Goal: Task Accomplishment & Management: Use online tool/utility

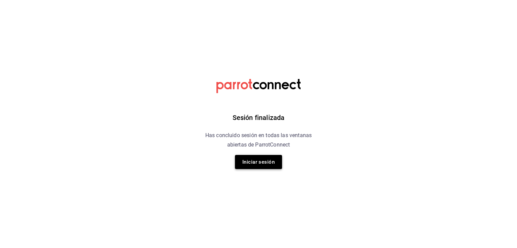
click at [258, 163] on button "Iniciar sesión" at bounding box center [258, 162] width 47 height 14
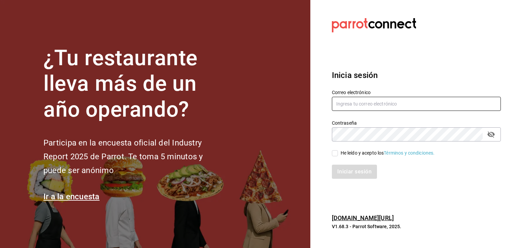
click at [384, 103] on input "text" at bounding box center [416, 104] width 169 height 14
paste input "501673959002"
drag, startPoint x: 376, startPoint y: 106, endPoint x: 309, endPoint y: 105, distance: 66.3
click at [309, 105] on div "¿Tu restaurante lleva más de un año operando? Participa en la encuesta oficial …" at bounding box center [258, 124] width 517 height 248
paste input "[EMAIL_ADDRESS][DOMAIN_NAME]"
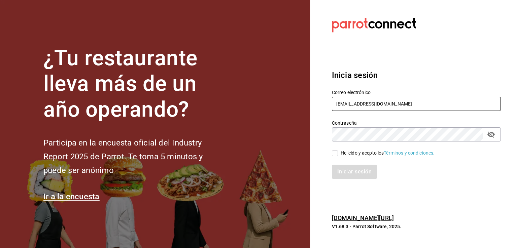
type input "[EMAIL_ADDRESS][DOMAIN_NAME]"
click at [335, 154] on input "He leído y acepto los Términos y condiciones." at bounding box center [335, 153] width 6 height 6
checkbox input "true"
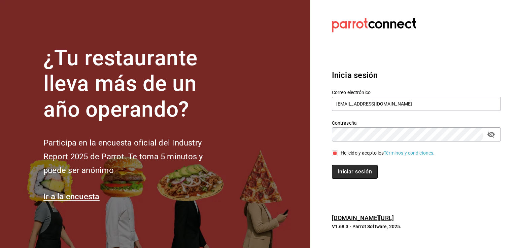
click at [346, 171] on button "Iniciar sesión" at bounding box center [355, 172] width 46 height 14
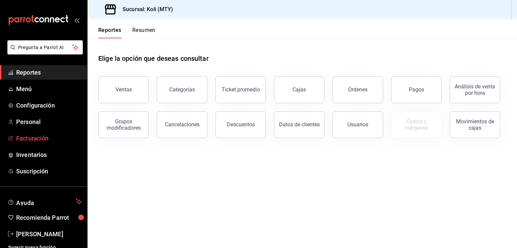
click at [41, 136] on span "Facturación" at bounding box center [49, 138] width 66 height 9
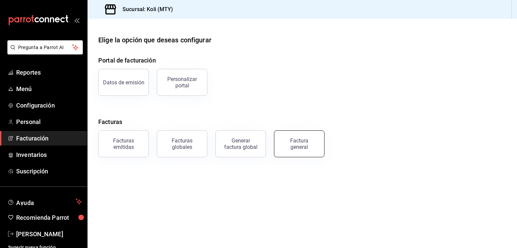
click at [299, 137] on button "Factura general" at bounding box center [299, 144] width 50 height 27
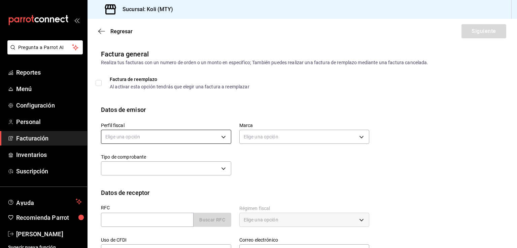
click at [209, 138] on body "Pregunta a Parrot AI Reportes Menú Configuración Personal Facturación Inventari…" at bounding box center [258, 124] width 517 height 248
click at [177, 173] on li "GRANDE CUISINE" at bounding box center [165, 171] width 128 height 12
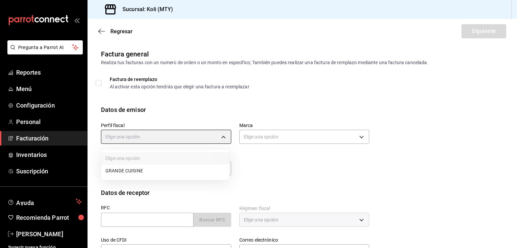
type input "5b45664e-1ed5-40f4-a4c3-9b00694d0c55"
type input "d0121fda-d2d9-471b-a553-6c3ebe72ecf1"
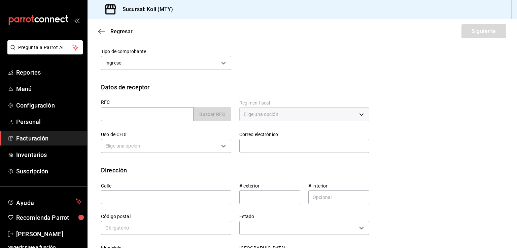
scroll to position [127, 0]
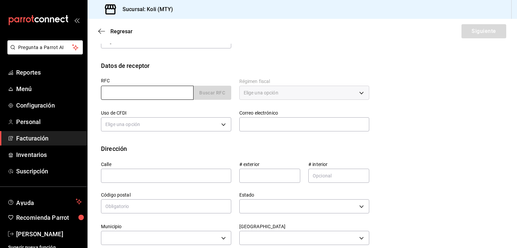
click at [162, 96] on input "text" at bounding box center [147, 93] width 93 height 14
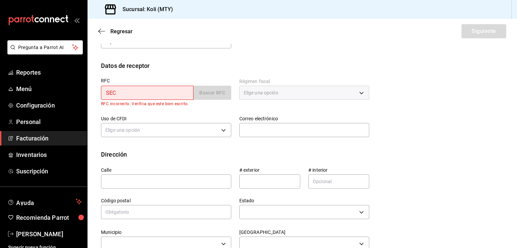
click at [124, 90] on input "SEC" at bounding box center [147, 93] width 93 height 14
type input "SEC150907F83"
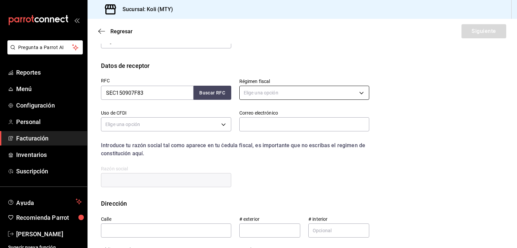
click at [252, 92] on body "Pregunta a Parrot AI Reportes Menú Configuración Personal Facturación Inventari…" at bounding box center [258, 124] width 517 height 248
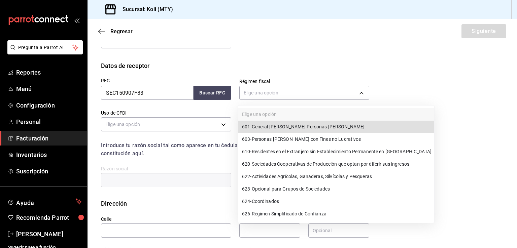
click at [270, 128] on span "601 - General [PERSON_NAME] Personas [PERSON_NAME]" at bounding box center [303, 126] width 122 height 7
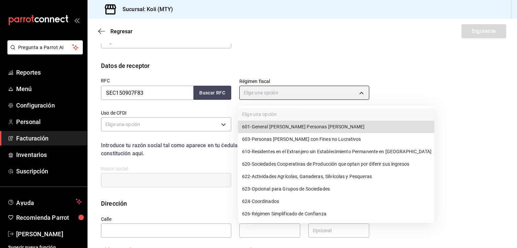
type input "601"
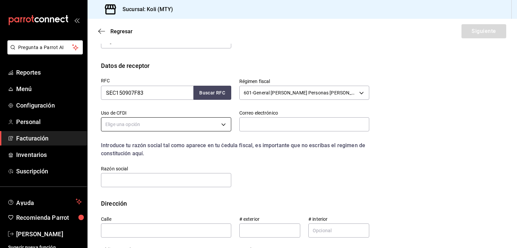
click at [202, 126] on body "Pregunta a Parrot AI Reportes Menú Configuración Personal Facturación Inventari…" at bounding box center [258, 124] width 517 height 248
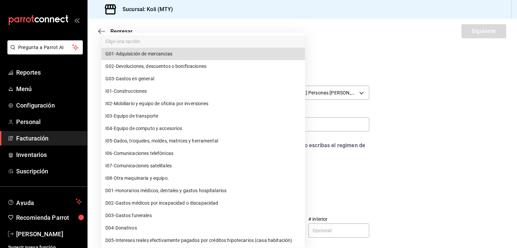
click at [179, 82] on li "G03 - Gastos en general" at bounding box center [203, 79] width 204 height 12
type input "G03"
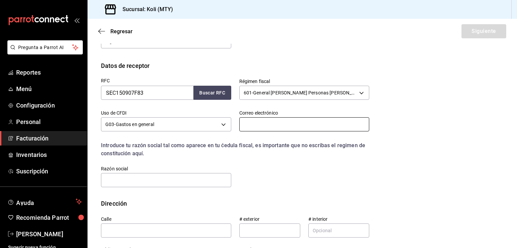
click at [269, 120] on input "text" at bounding box center [304, 124] width 130 height 14
type input "[EMAIL_ADDRESS][DOMAIN_NAME]"
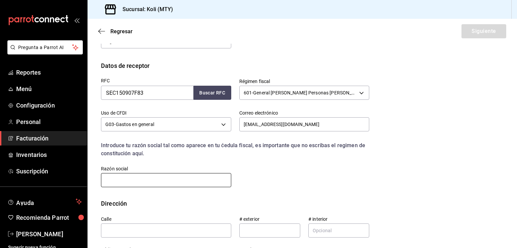
click at [162, 178] on input "text" at bounding box center [166, 180] width 130 height 14
type input "SECNESYS"
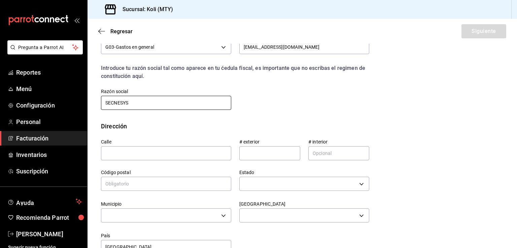
scroll to position [222, 0]
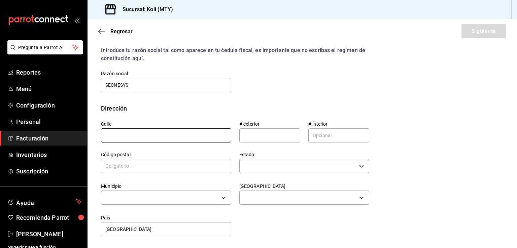
click at [124, 134] on input "text" at bounding box center [166, 136] width 130 height 14
type input "[GEOGRAPHIC_DATA]"
click at [246, 137] on input "text" at bounding box center [269, 136] width 61 height 14
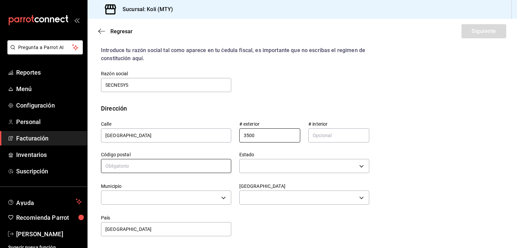
type input "3500"
click at [135, 162] on input "text" at bounding box center [166, 166] width 130 height 14
type input "64830"
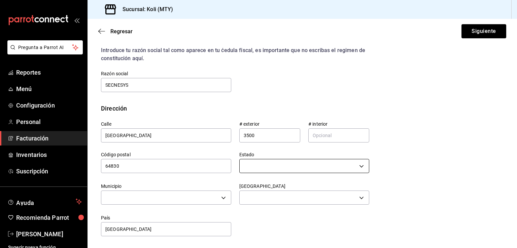
click at [277, 167] on body "Pregunta a Parrot AI Reportes Menú Configuración Personal Facturación Inventari…" at bounding box center [258, 124] width 517 height 248
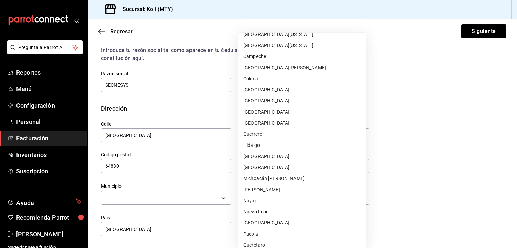
scroll to position [40, 0]
click at [269, 205] on li "Nayarit" at bounding box center [302, 200] width 128 height 11
type input "Nayarit"
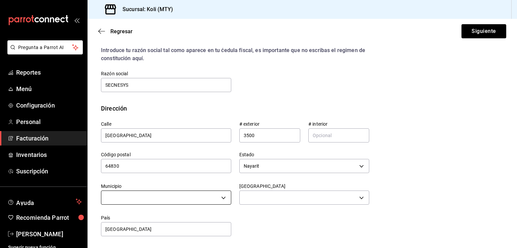
click at [204, 199] on body "Pregunta a Parrot AI Reportes Menú Configuración Personal Facturación Inventari…" at bounding box center [258, 124] width 517 height 248
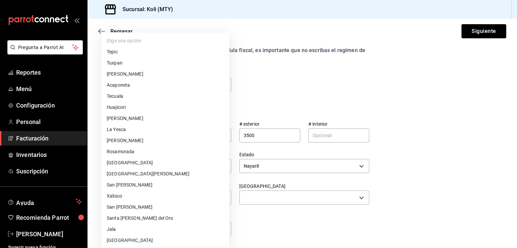
click at [218, 119] on li "[PERSON_NAME]" at bounding box center [165, 118] width 128 height 11
type input "[PERSON_NAME]"
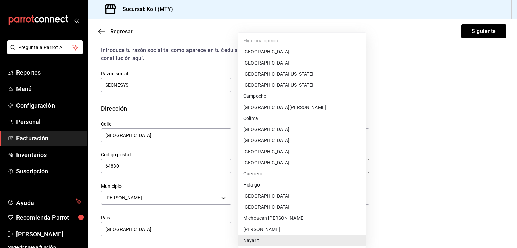
click at [264, 159] on body "Pregunta a Parrot AI Reportes Menú Configuración Personal Facturación Inventari…" at bounding box center [258, 124] width 517 height 248
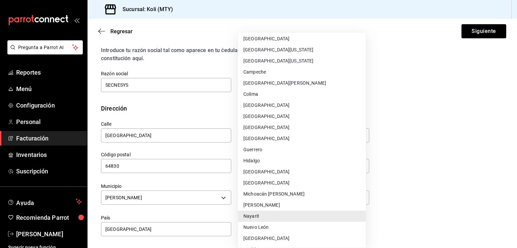
scroll to position [25, 0]
click at [265, 224] on li "Nuevo León" at bounding box center [302, 227] width 128 height 11
type input "Nuevo León"
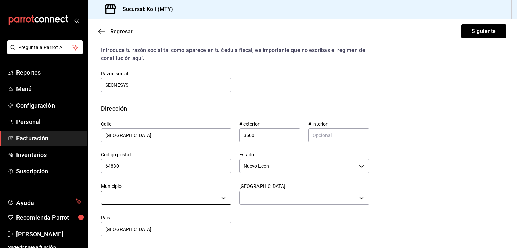
click at [167, 192] on body "Pregunta a Parrot AI Reportes Menú Configuración Personal Facturación Inventari…" at bounding box center [258, 124] width 517 height 248
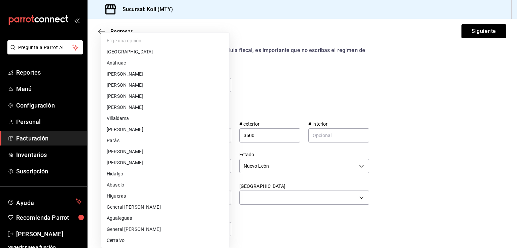
click at [137, 49] on li "[GEOGRAPHIC_DATA]" at bounding box center [165, 51] width 128 height 11
type input "[GEOGRAPHIC_DATA]"
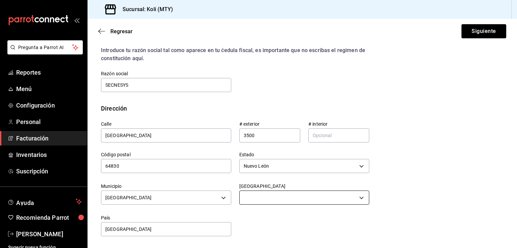
click at [264, 195] on body "Pregunta a Parrot AI Reportes Menú Configuración Personal Facturación Inventari…" at bounding box center [258, 124] width 517 height 248
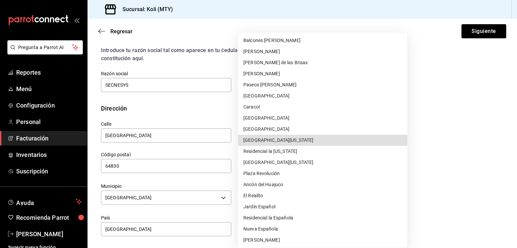
scroll to position [6361, 0]
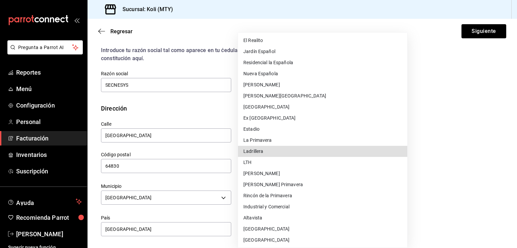
click at [256, 141] on li "La Primavera" at bounding box center [322, 140] width 169 height 11
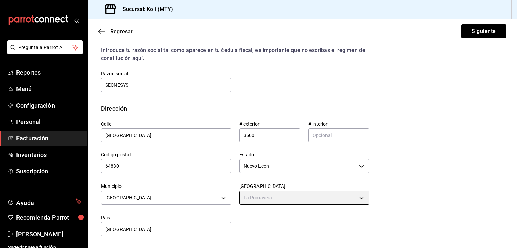
type input "La Primavera"
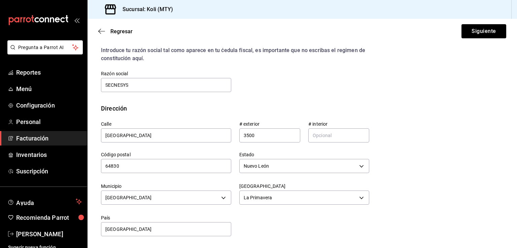
click at [276, 226] on div "[STREET_ADDRESS] [GEOGRAPHIC_DATA] [GEOGRAPHIC_DATA] Municipio [GEOGRAPHIC_DATA…" at bounding box center [231, 175] width 276 height 124
click at [471, 31] on button "Siguiente" at bounding box center [483, 31] width 45 height 14
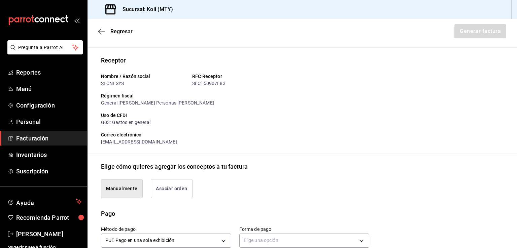
scroll to position [41, 0]
click at [98, 31] on div "Regresar Generar factura" at bounding box center [301, 31] width 429 height 25
click at [101, 29] on icon "button" at bounding box center [101, 31] width 7 height 6
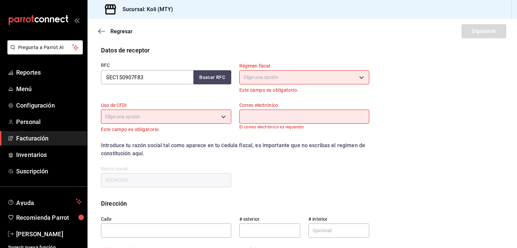
scroll to position [96, 0]
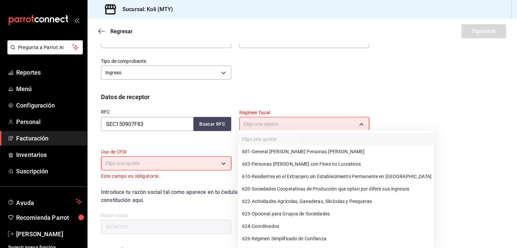
click at [262, 124] on body "Pregunta a Parrot AI Reportes Menú Configuración Personal Facturación Inventari…" at bounding box center [258, 124] width 517 height 248
click at [269, 151] on span "601 - General [PERSON_NAME] Personas [PERSON_NAME]" at bounding box center [303, 151] width 122 height 7
type input "601"
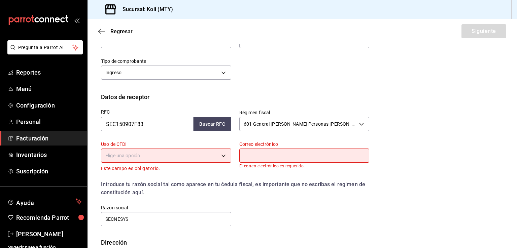
click at [175, 159] on body "Pregunta a Parrot AI Reportes Menú Configuración Personal Facturación Inventari…" at bounding box center [258, 124] width 517 height 248
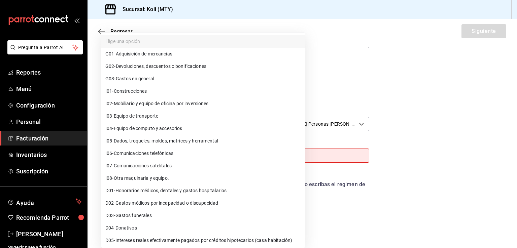
click at [159, 80] on li "G03 - Gastos en general" at bounding box center [203, 79] width 204 height 12
type input "G03"
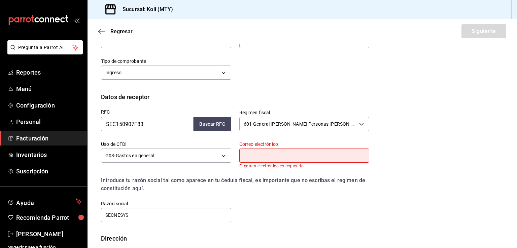
click at [270, 157] on input "text" at bounding box center [304, 156] width 130 height 14
type input "[EMAIL_ADDRESS][DOMAIN_NAME]"
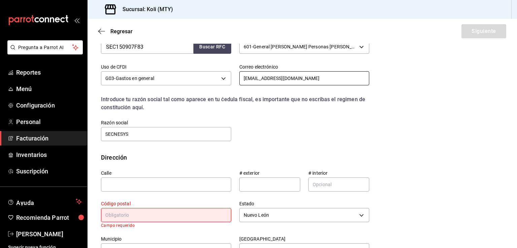
scroll to position [203, 0]
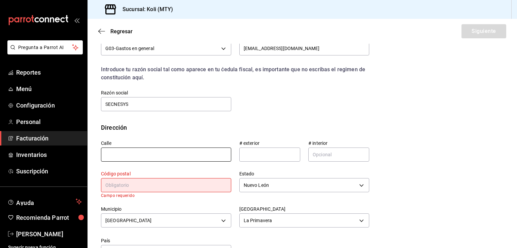
click at [145, 152] on input "text" at bounding box center [166, 155] width 130 height 14
type input "[GEOGRAPHIC_DATA]"
click at [264, 149] on input "text" at bounding box center [269, 155] width 61 height 14
type input "3500"
click at [147, 186] on input "text" at bounding box center [166, 185] width 130 height 14
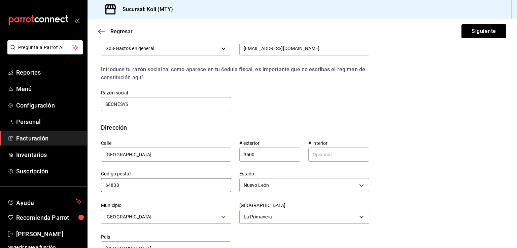
scroll to position [222, 0]
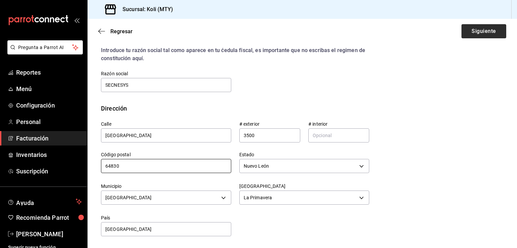
type input "64830"
click at [472, 25] on button "Siguiente" at bounding box center [483, 31] width 45 height 14
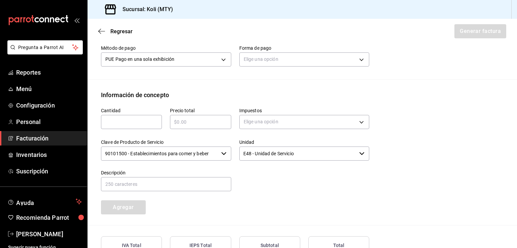
click at [125, 124] on input "text" at bounding box center [131, 122] width 61 height 8
type input "1"
click at [184, 120] on input "text" at bounding box center [200, 122] width 61 height 8
click at [258, 122] on body "Pregunta a Parrot AI Reportes Menú Configuración Personal Facturación Inventari…" at bounding box center [258, 124] width 517 height 248
click at [258, 171] on li "IVA 16%" at bounding box center [302, 175] width 128 height 11
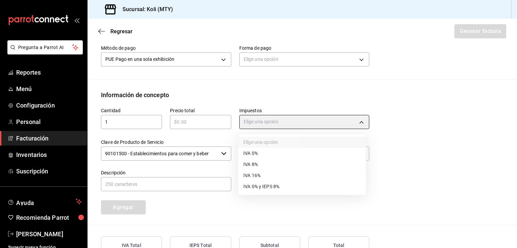
type input "IVA_16"
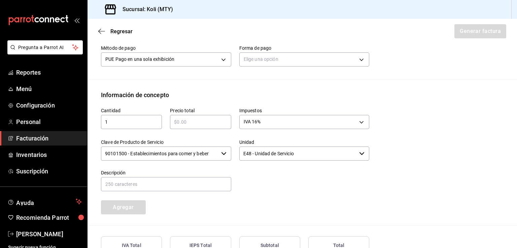
click at [211, 123] on input "text" at bounding box center [200, 122] width 61 height 8
click at [191, 187] on input "text" at bounding box center [166, 184] width 130 height 14
click at [135, 182] on input "Evento" at bounding box center [166, 184] width 130 height 14
click at [140, 185] on input "Evento" at bounding box center [166, 184] width 130 height 14
click at [280, 201] on div "Cantidad 1 ​ Precio total ​ Impuestos IVA 16% IVA_16 Clave de Producto de Servi…" at bounding box center [231, 157] width 276 height 115
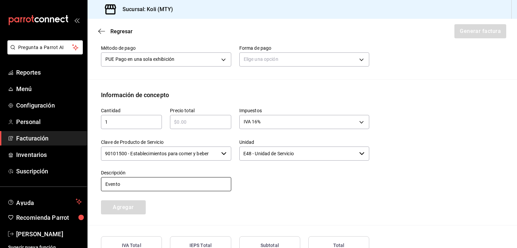
click at [132, 182] on input "Evento" at bounding box center [166, 184] width 130 height 14
type input "Evento [DATE]"
click at [190, 122] on input "text" at bounding box center [200, 122] width 61 height 8
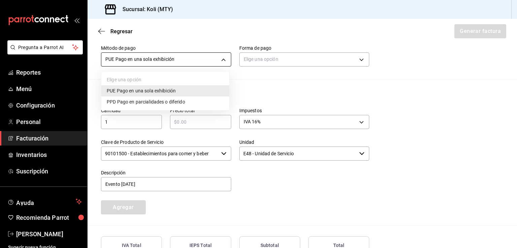
click at [169, 64] on body "Pregunta a Parrot AI Reportes Menú Configuración Personal Facturación Inventari…" at bounding box center [258, 124] width 517 height 248
click at [157, 102] on span "PPD Pago en parcialidades o diferido" at bounding box center [146, 102] width 78 height 7
type input "PPD"
type input "99"
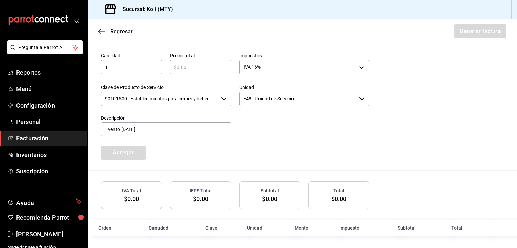
scroll to position [278, 0]
click at [188, 65] on input "text" at bounding box center [200, 66] width 61 height 8
paste input "$26133.75"
click at [188, 65] on input "text" at bounding box center [200, 66] width 61 height 8
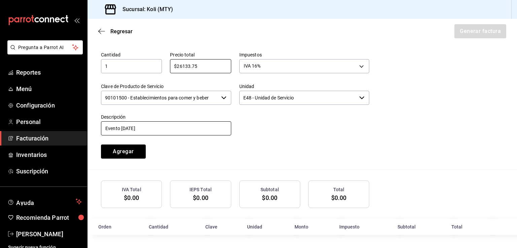
type input "$26133.75"
click at [186, 126] on input "Evento [DATE]" at bounding box center [166, 128] width 130 height 14
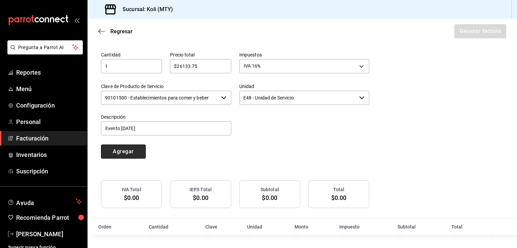
click at [132, 148] on button "Agregar" at bounding box center [123, 152] width 45 height 14
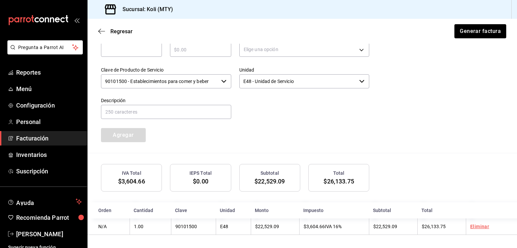
scroll to position [295, 0]
click at [464, 33] on button "Generar factura" at bounding box center [479, 31] width 52 height 14
